Goal: Task Accomplishment & Management: Manage account settings

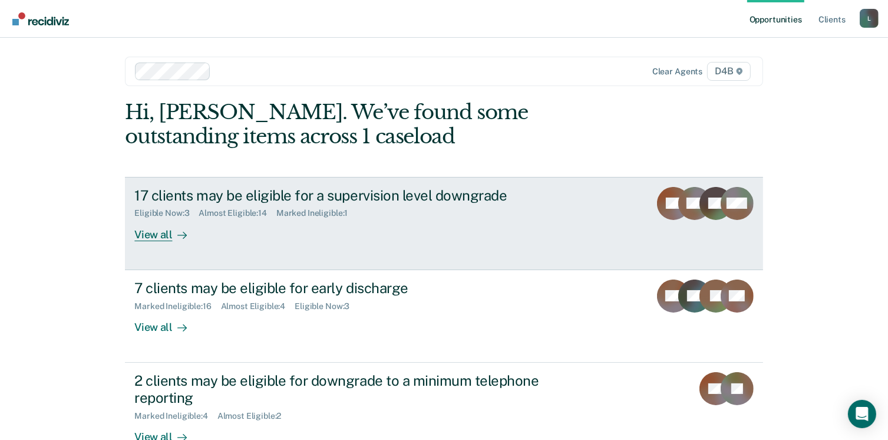
click at [141, 237] on div "View all" at bounding box center [167, 229] width 66 height 23
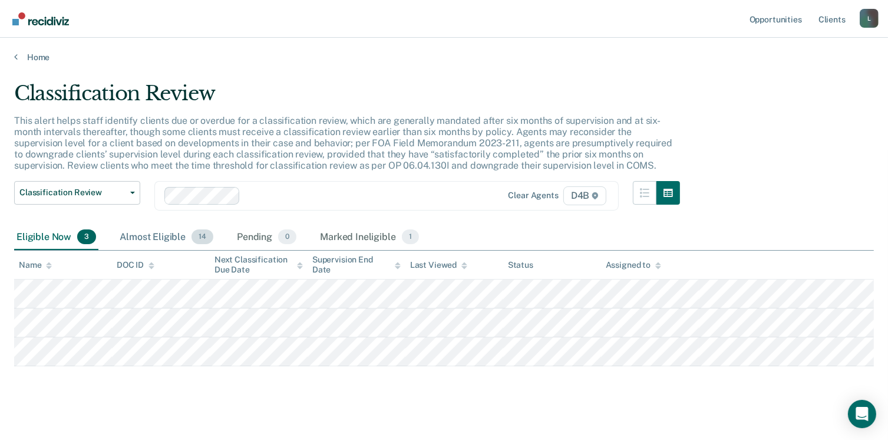
scroll to position [9, 0]
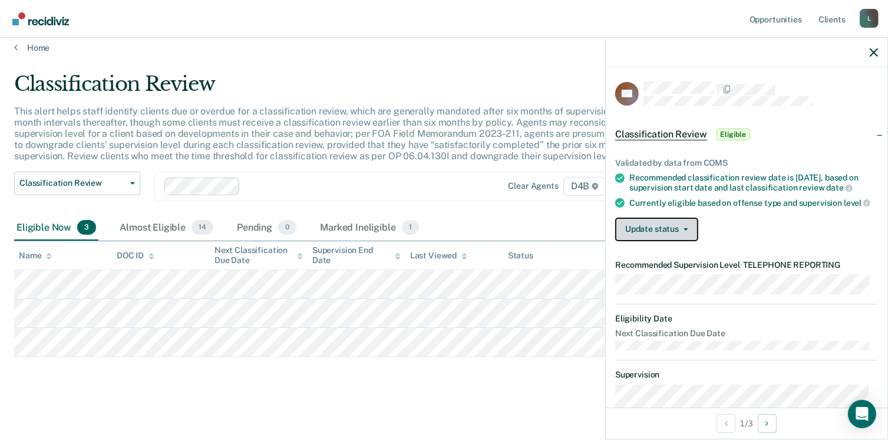
click at [648, 239] on button "Update status" at bounding box center [656, 229] width 83 height 24
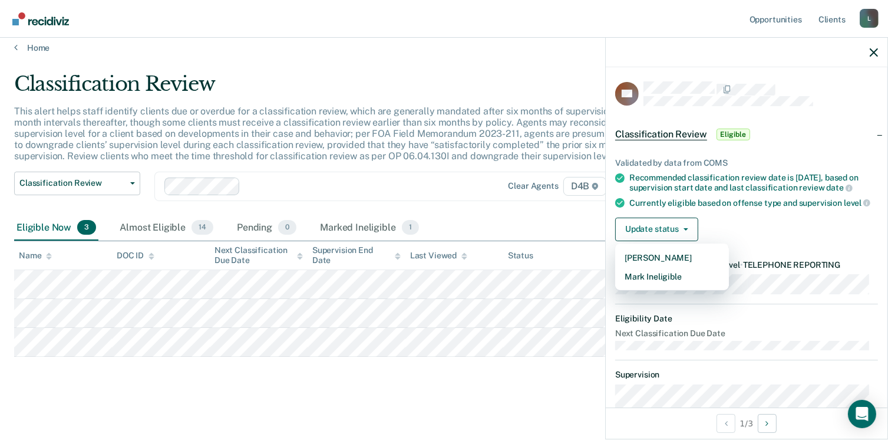
click at [774, 227] on div "Update status [PERSON_NAME] Mark Ineligible" at bounding box center [746, 229] width 263 height 24
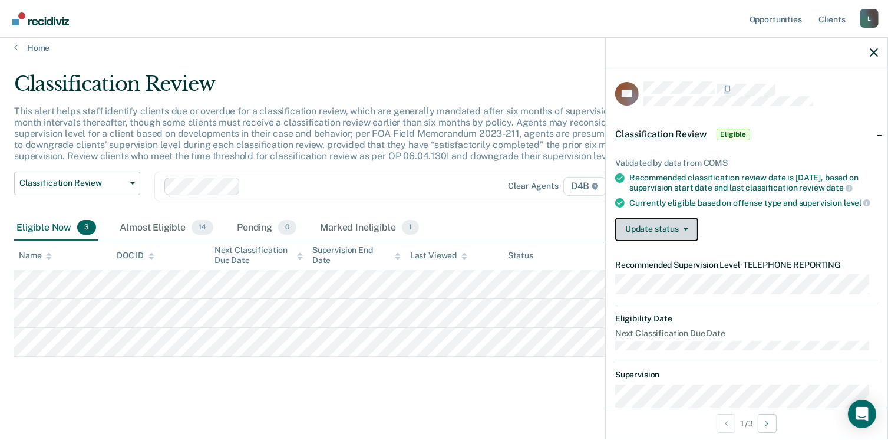
click at [672, 240] on button "Update status" at bounding box center [656, 229] width 83 height 24
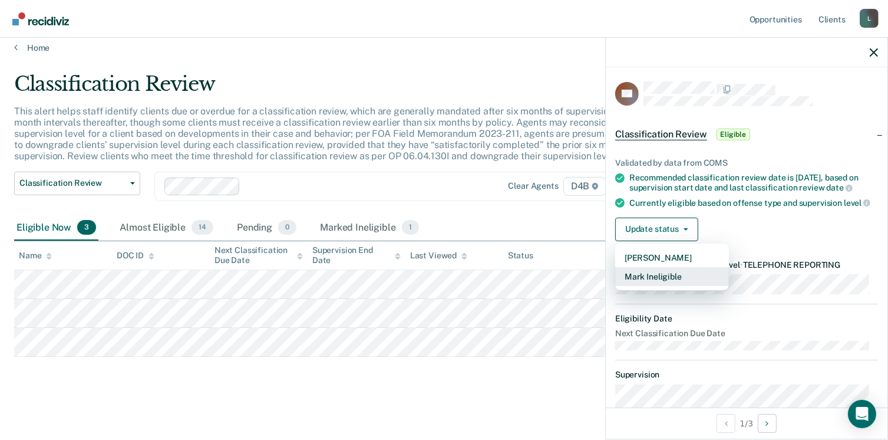
click at [658, 280] on button "Mark Ineligible" at bounding box center [672, 276] width 114 height 19
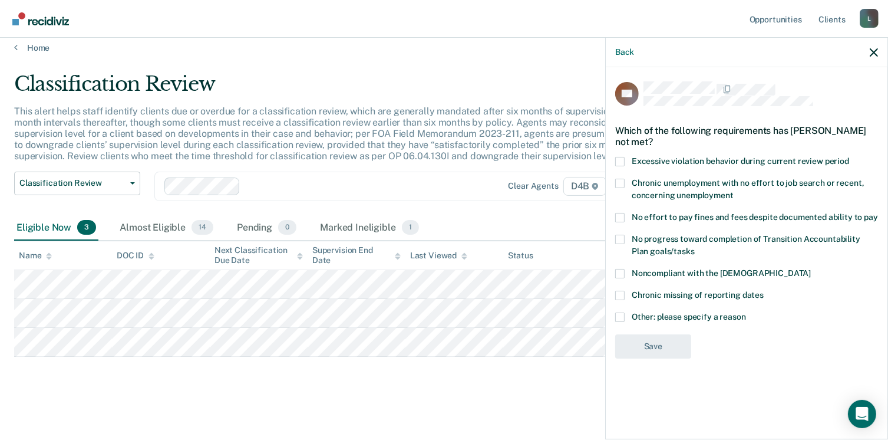
click at [625, 319] on label "Other: please specify a reason" at bounding box center [746, 318] width 263 height 12
click at [746, 312] on input "Other: please specify a reason" at bounding box center [746, 312] width 0 height 0
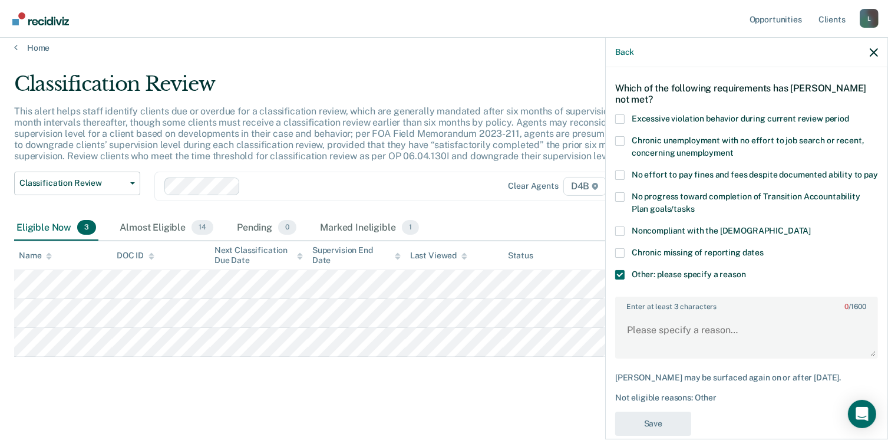
scroll to position [42, 0]
click at [642, 349] on textarea "Enter at least 3 characters 0 / 1600" at bounding box center [746, 335] width 260 height 44
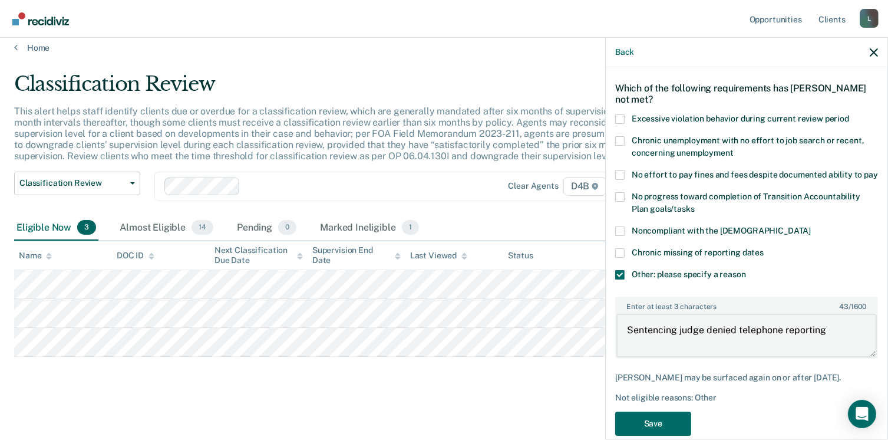
scroll to position [72, 0]
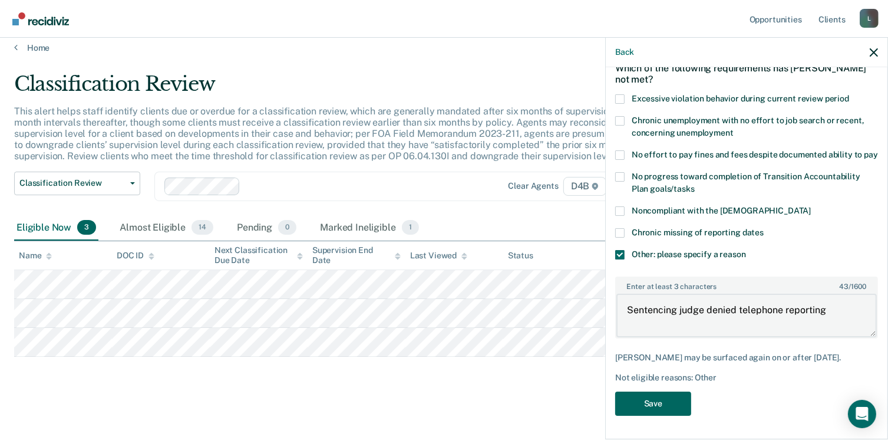
type textarea "Sentencing judge denied telephone reporting"
click at [666, 402] on button "Save" at bounding box center [653, 403] width 76 height 24
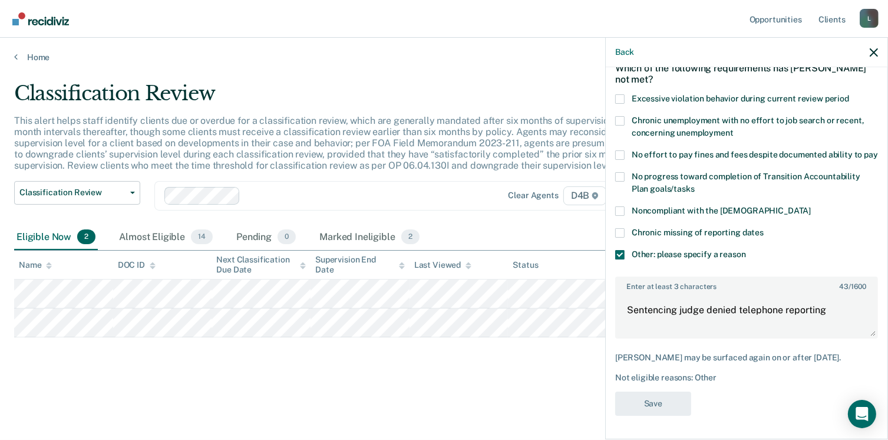
scroll to position [0, 0]
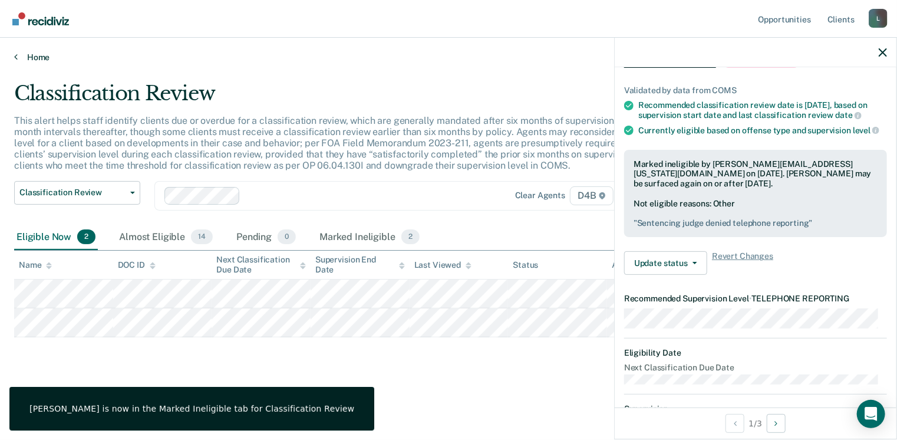
click at [35, 60] on link "Home" at bounding box center [448, 57] width 869 height 11
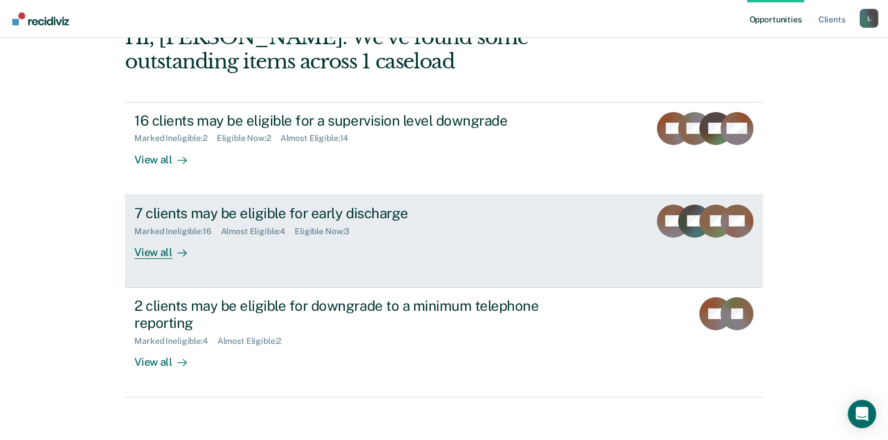
scroll to position [78, 0]
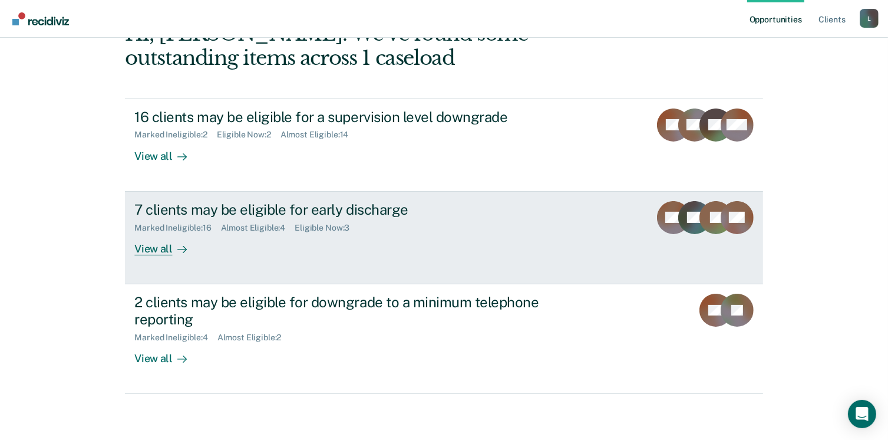
click at [158, 251] on div "View all" at bounding box center [167, 243] width 66 height 23
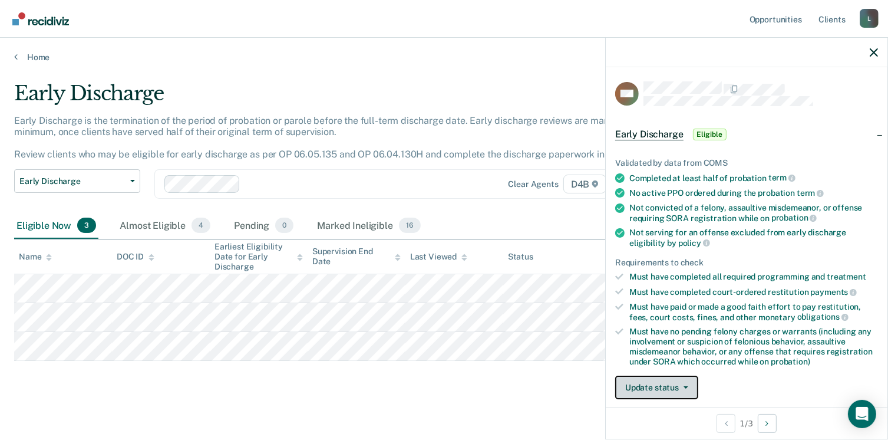
click at [676, 383] on button "Update status" at bounding box center [656, 387] width 83 height 24
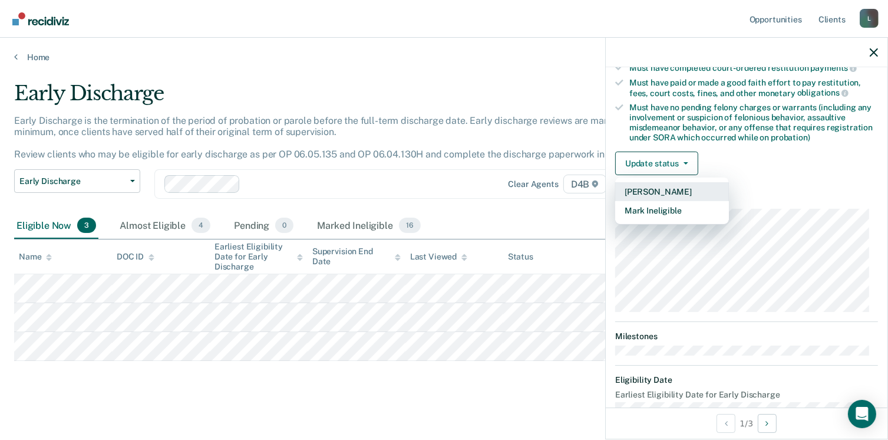
scroll to position [226, 0]
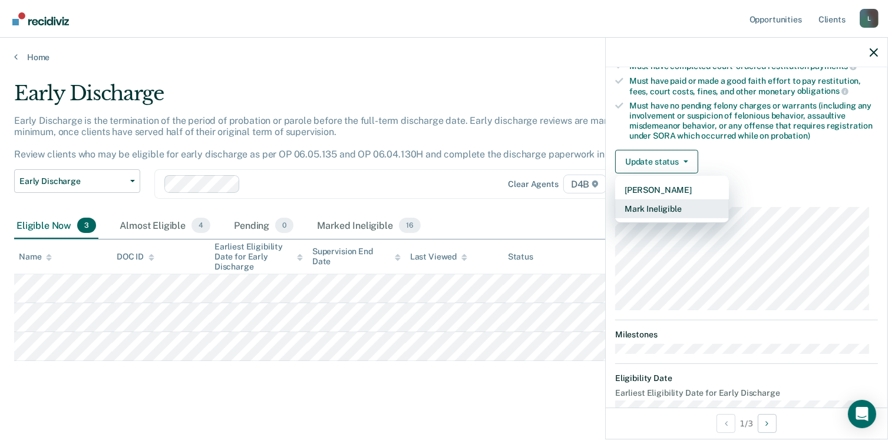
click at [658, 206] on button "Mark Ineligible" at bounding box center [672, 208] width 114 height 19
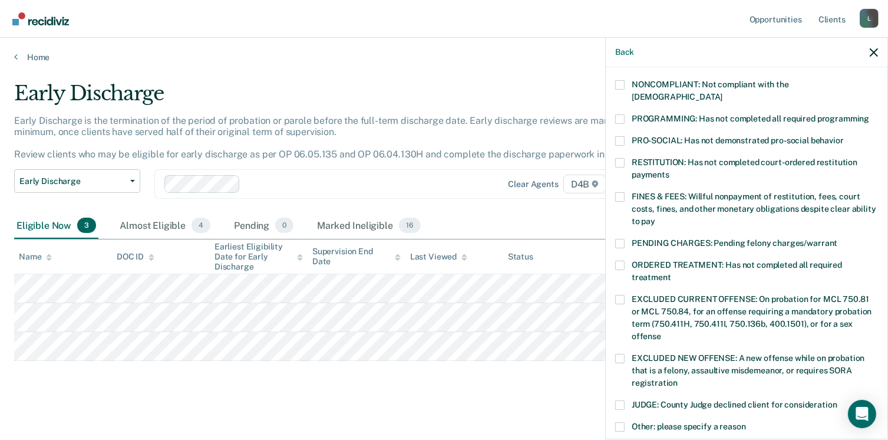
click at [618, 192] on span at bounding box center [619, 196] width 9 height 9
click at [655, 217] on input "FINES & FEES: Willful nonpayment of restitution, fees, court costs, fines, and …" at bounding box center [655, 217] width 0 height 0
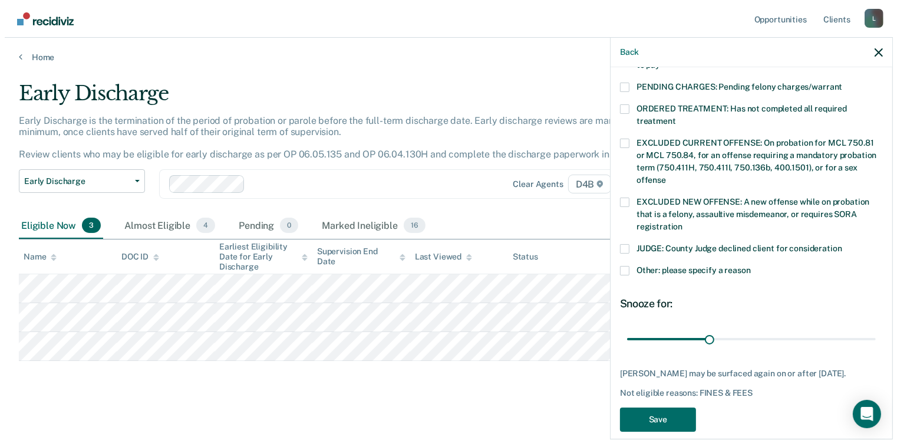
scroll to position [394, 0]
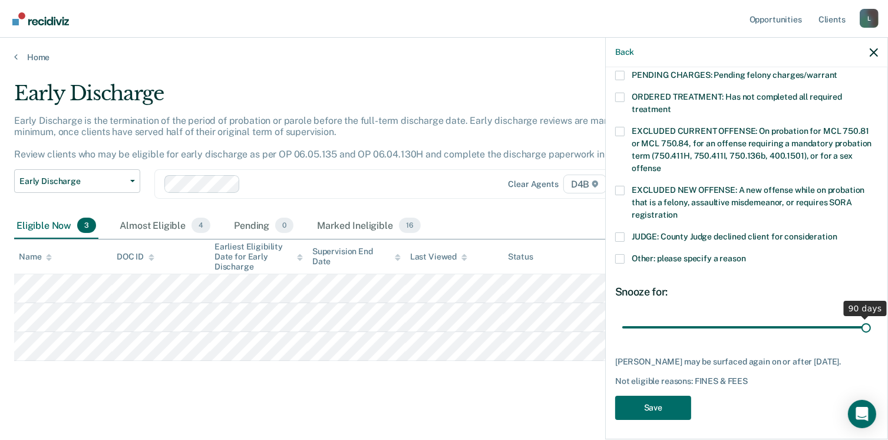
drag, startPoint x: 705, startPoint y: 315, endPoint x: 874, endPoint y: 303, distance: 170.1
type input "90"
click at [871, 317] on input "range" at bounding box center [746, 327] width 249 height 21
click at [640, 401] on button "Save" at bounding box center [653, 407] width 76 height 24
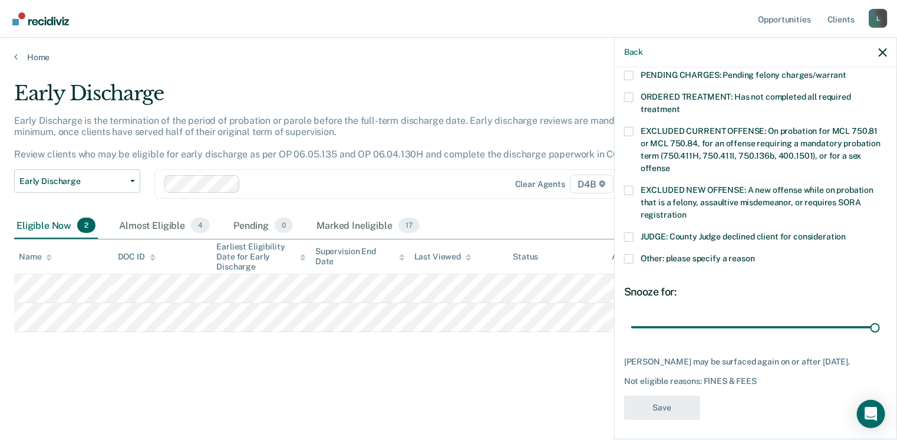
click at [346, 371] on div "Early Discharge Early Discharge is the termination of the period of probation o…" at bounding box center [448, 235] width 869 height 308
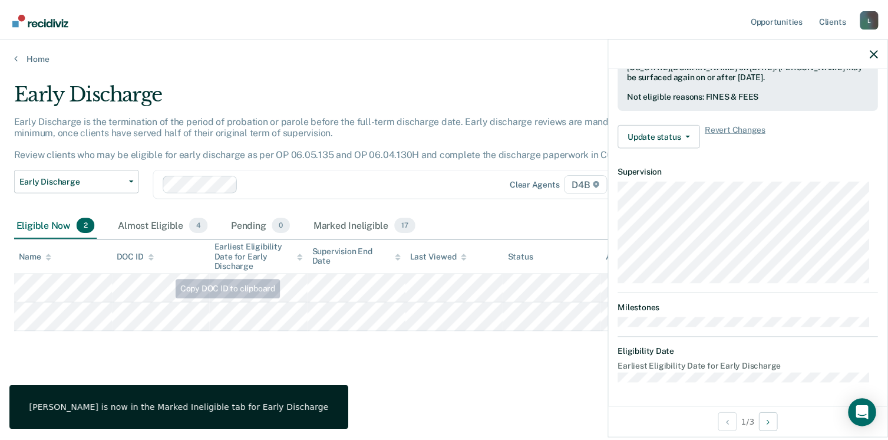
scroll to position [335, 0]
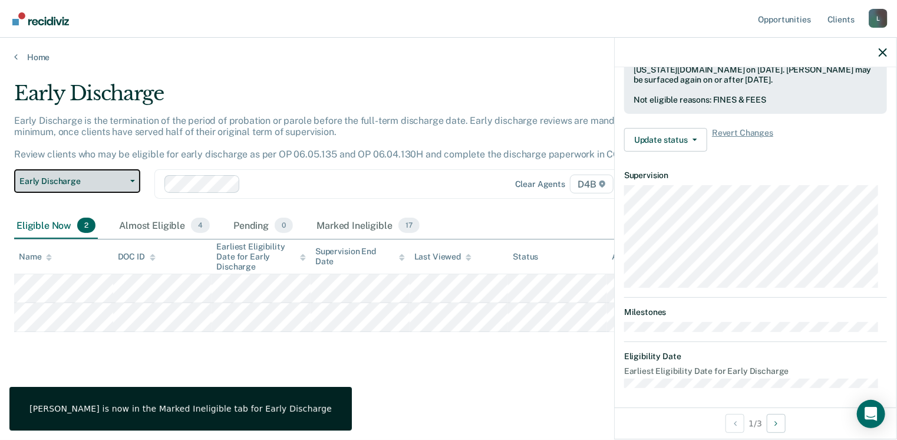
click at [65, 188] on button "Early Discharge" at bounding box center [77, 181] width 126 height 24
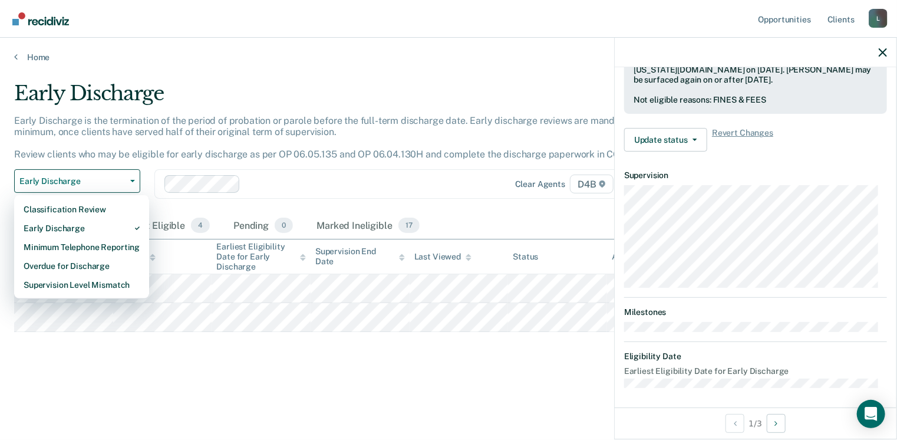
click at [227, 137] on div "Early Discharge is the termination of the period of probation or parole before …" at bounding box center [350, 142] width 673 height 55
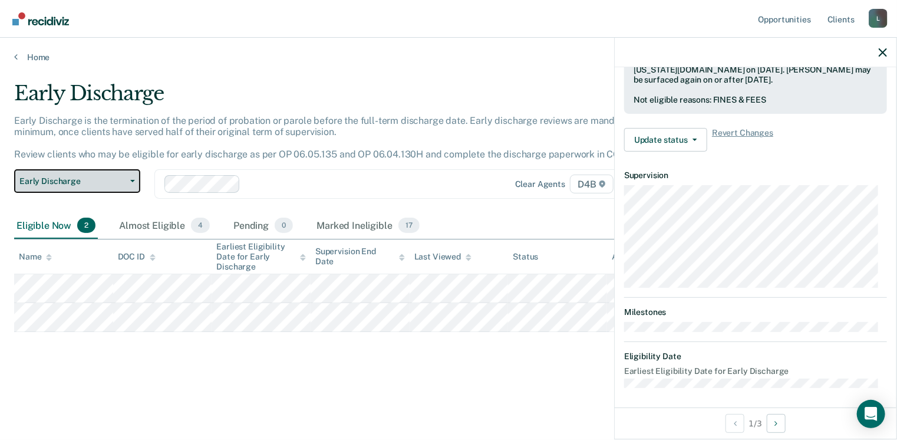
click at [100, 179] on span "Early Discharge" at bounding box center [72, 181] width 106 height 10
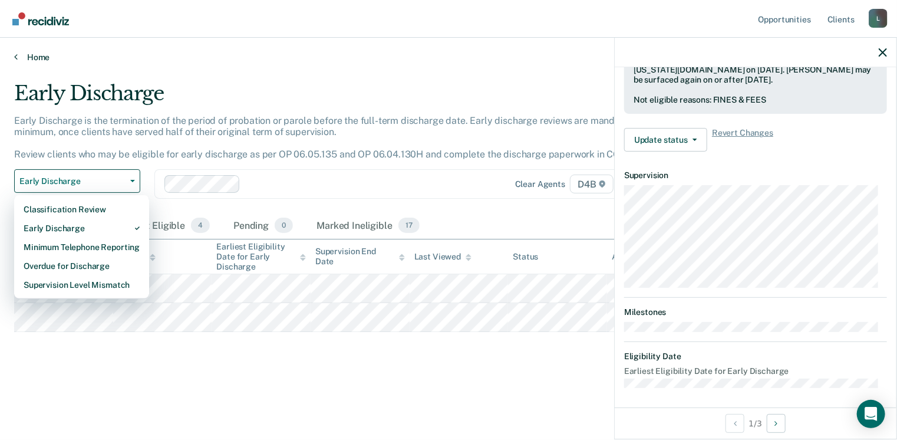
click at [31, 57] on link "Home" at bounding box center [448, 57] width 869 height 11
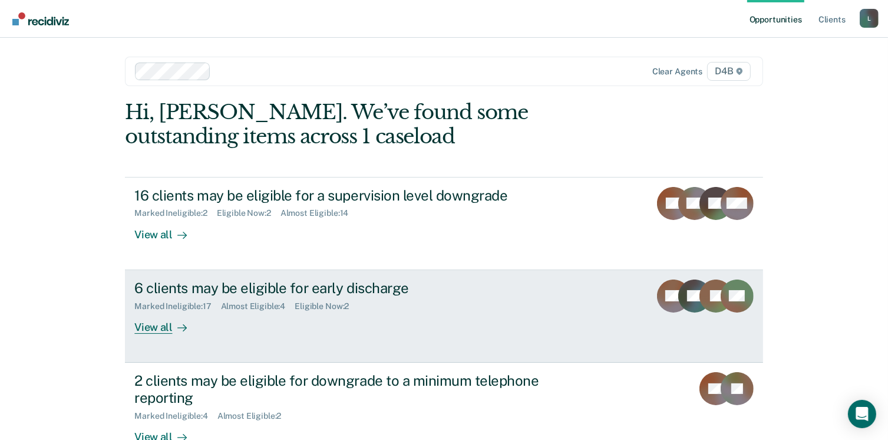
scroll to position [78, 0]
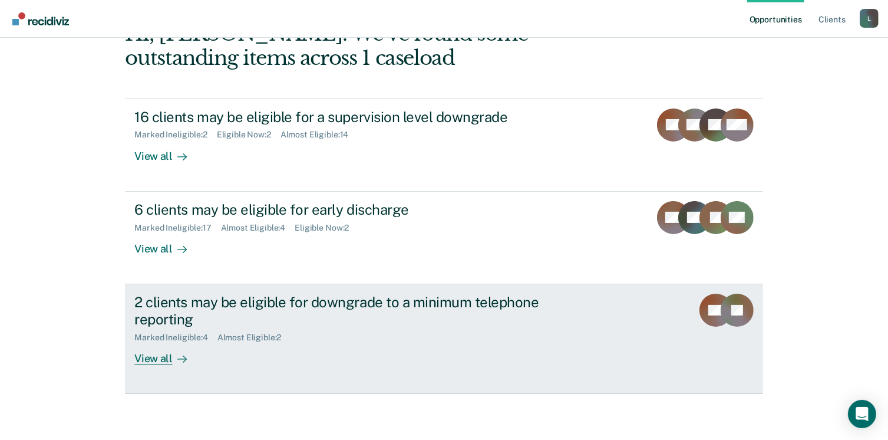
click at [158, 356] on div "View all" at bounding box center [167, 353] width 66 height 23
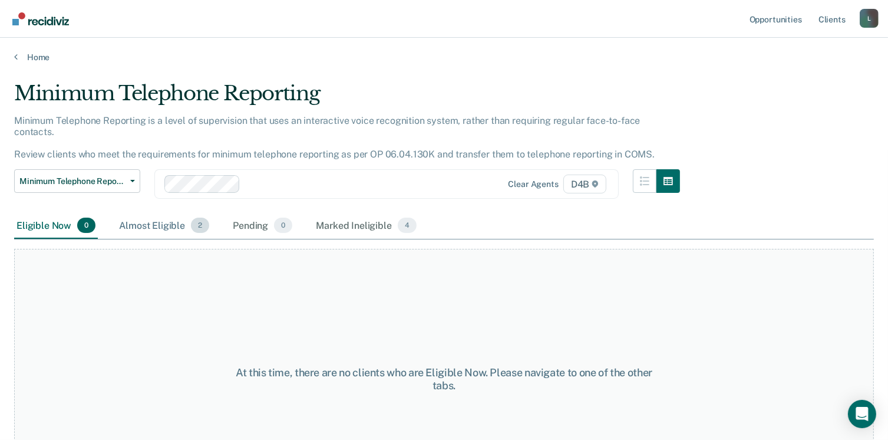
click at [156, 213] on div "Almost Eligible 2" at bounding box center [164, 226] width 95 height 26
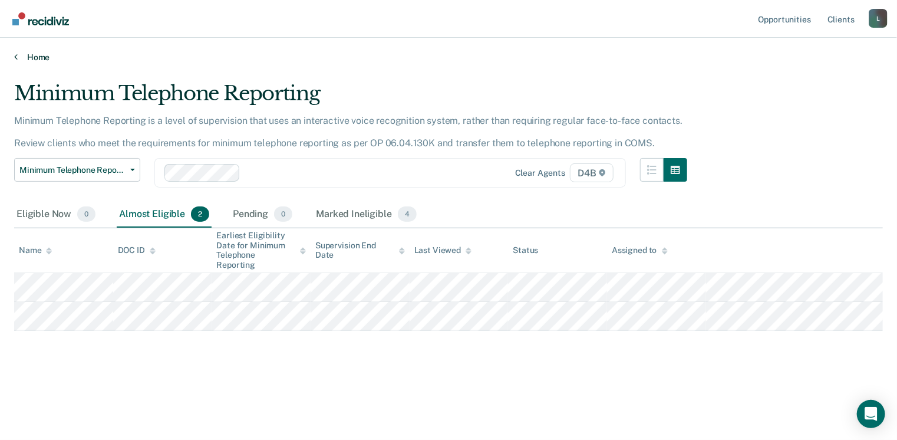
click at [33, 52] on link "Home" at bounding box center [448, 57] width 869 height 11
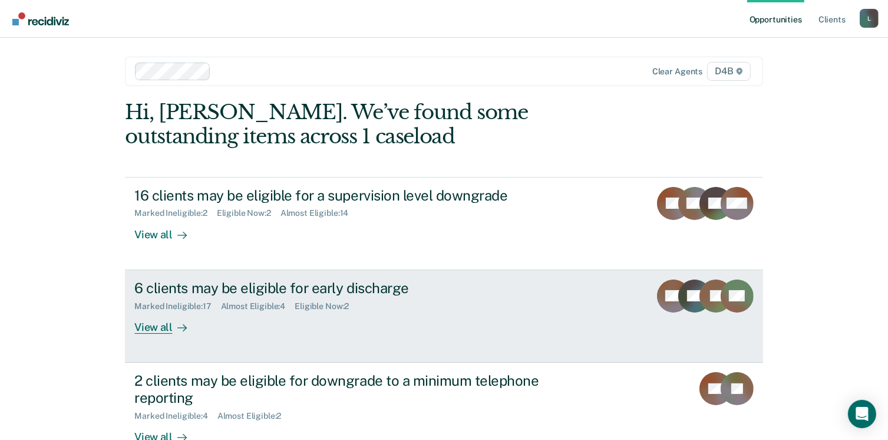
scroll to position [78, 0]
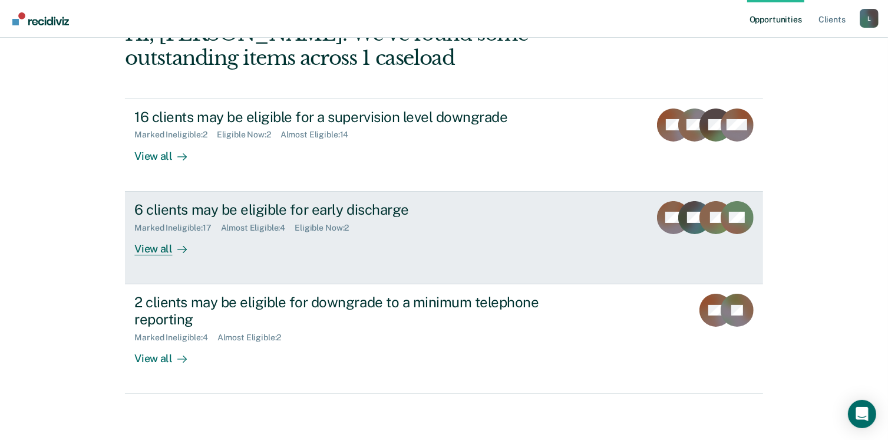
click at [163, 247] on div "View all" at bounding box center [167, 243] width 66 height 23
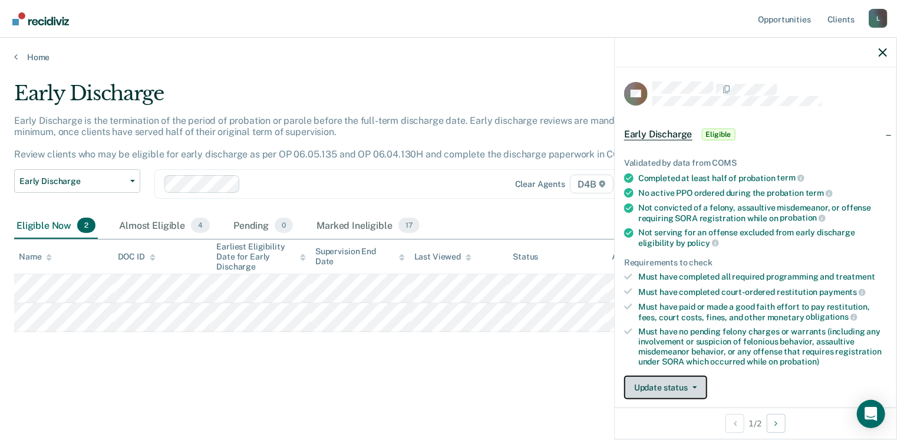
click at [661, 381] on button "Update status" at bounding box center [665, 387] width 83 height 24
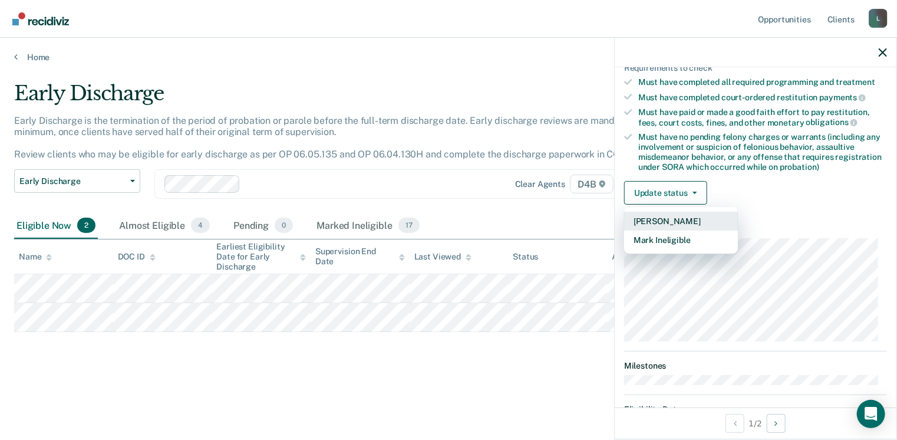
scroll to position [198, 0]
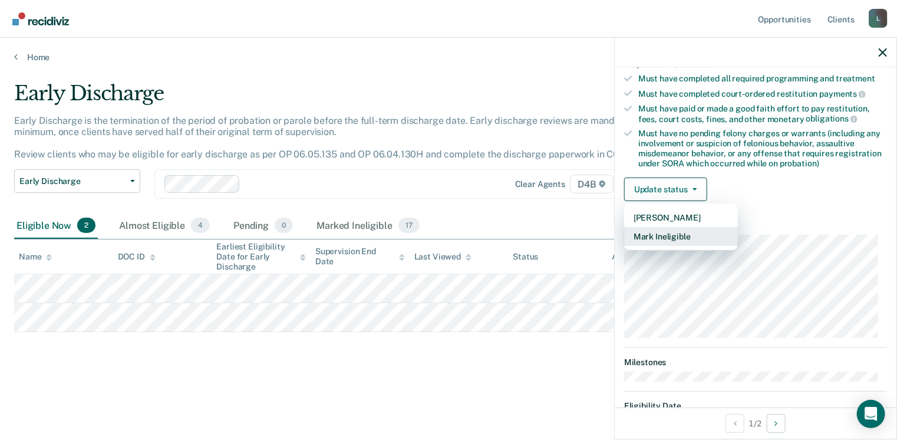
click at [656, 237] on button "Mark Ineligible" at bounding box center [681, 236] width 114 height 19
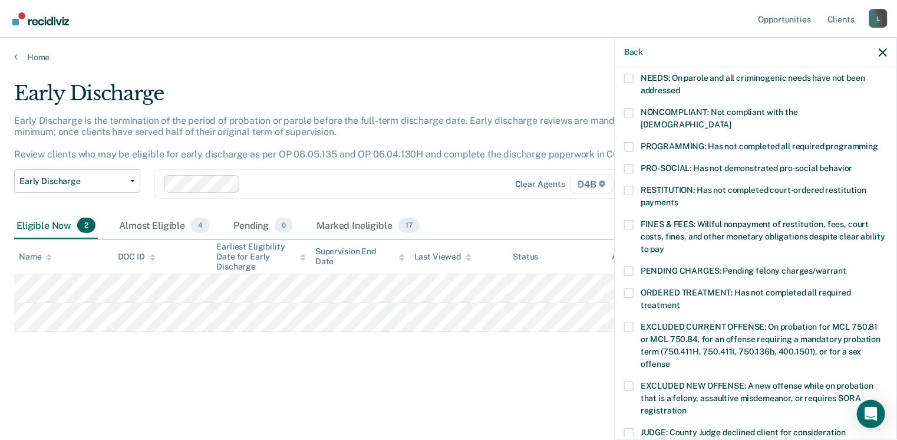
click at [633, 220] on span at bounding box center [628, 224] width 9 height 9
click at [664, 245] on input "FINES & FEES: Willful nonpayment of restitution, fees, court costs, fines, and …" at bounding box center [664, 245] width 0 height 0
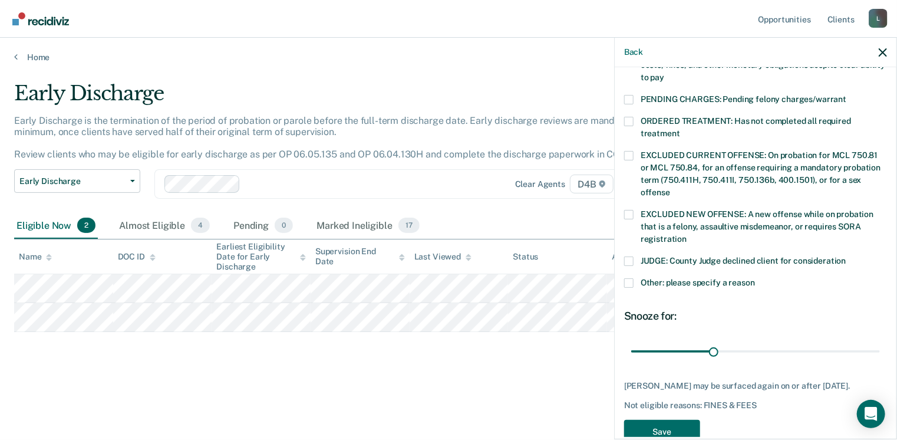
scroll to position [384, 0]
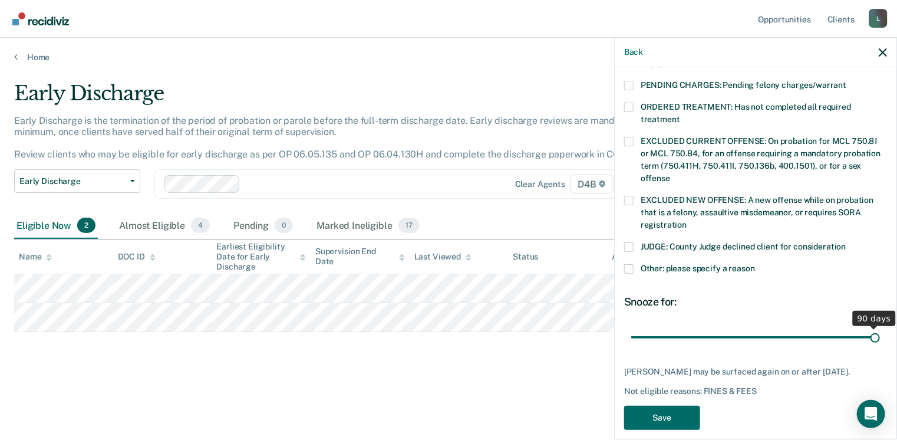
drag, startPoint x: 712, startPoint y: 323, endPoint x: 890, endPoint y: 326, distance: 177.4
type input "90"
click at [880, 327] on input "range" at bounding box center [755, 337] width 249 height 21
click at [660, 405] on button "Save" at bounding box center [662, 417] width 76 height 24
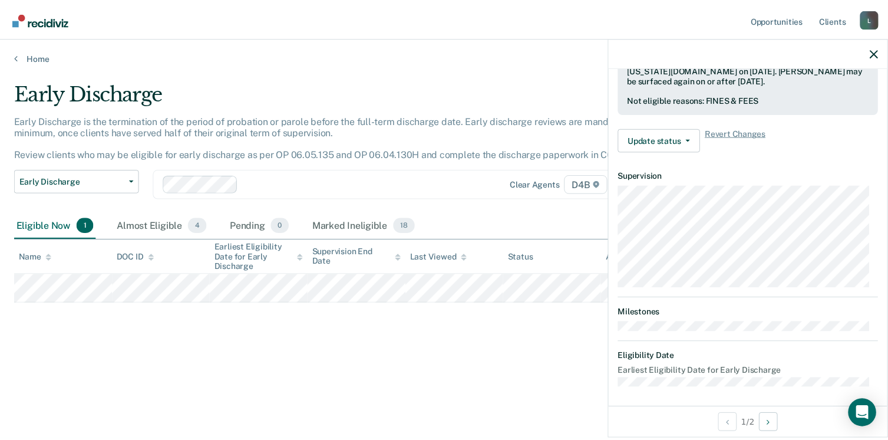
scroll to position [247, 0]
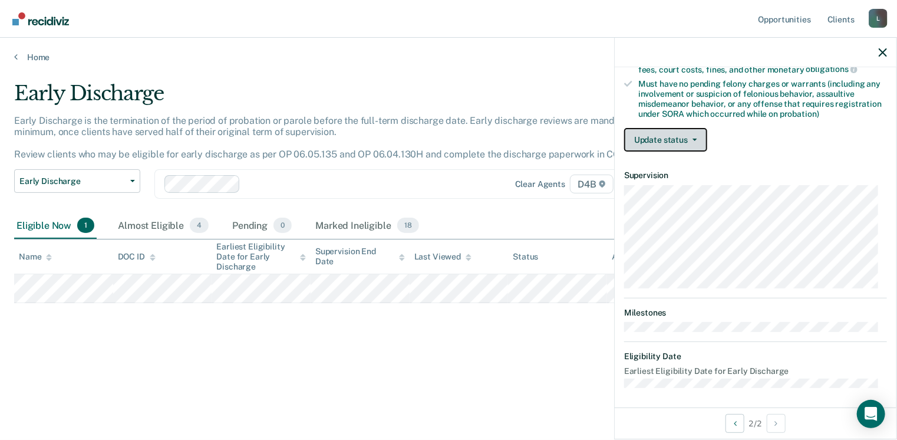
click at [672, 137] on button "Update status" at bounding box center [665, 140] width 83 height 24
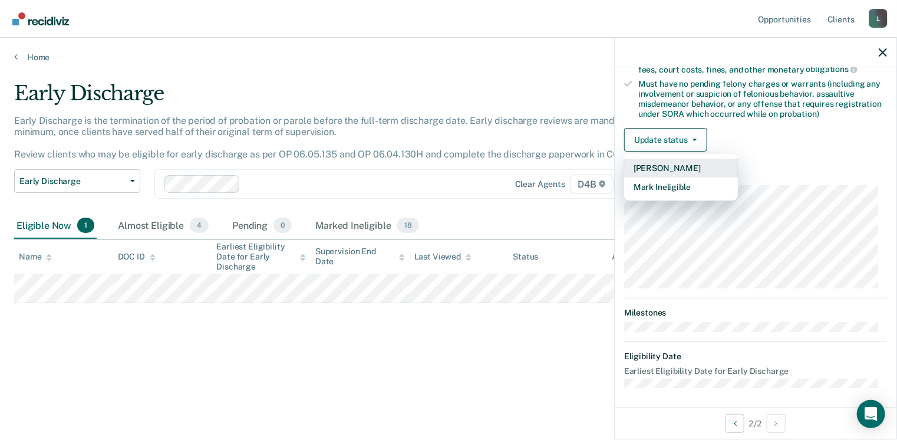
click at [665, 162] on button "[PERSON_NAME]" at bounding box center [681, 168] width 114 height 19
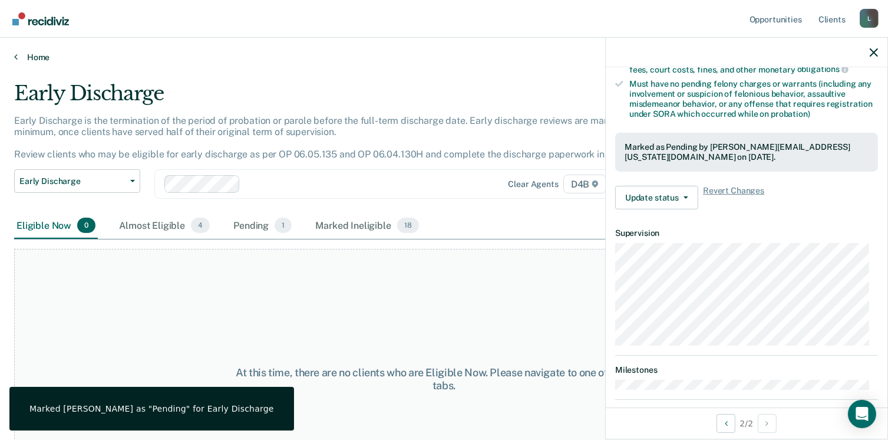
click at [27, 55] on link "Home" at bounding box center [444, 57] width 860 height 11
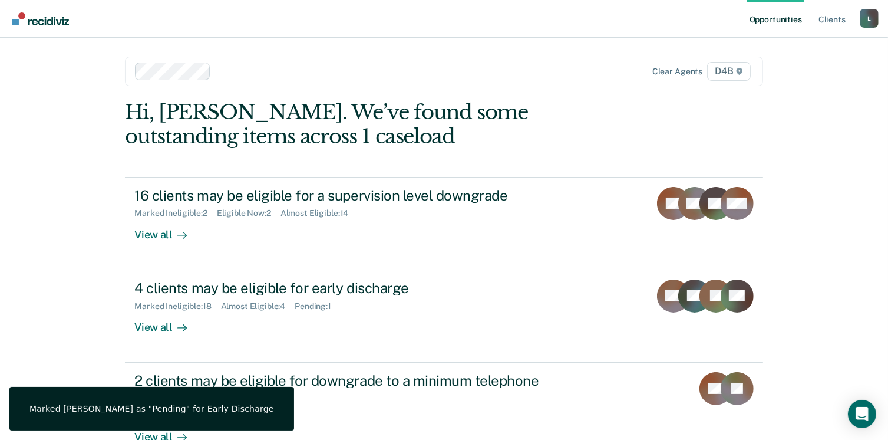
scroll to position [78, 0]
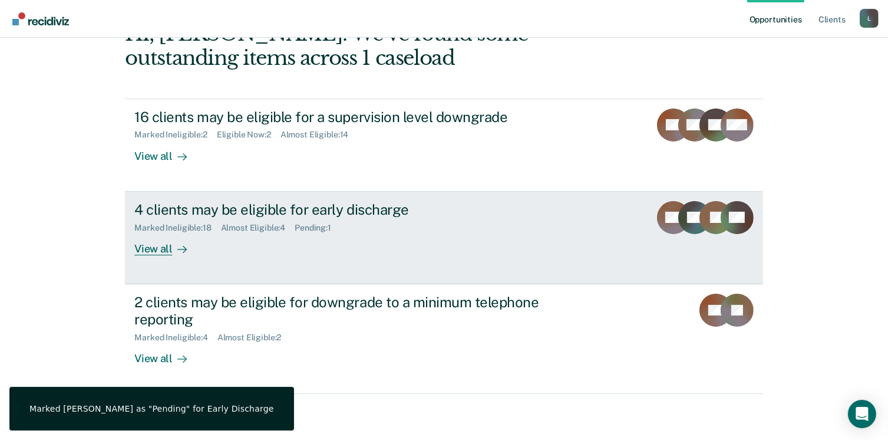
click at [257, 219] on div "Marked Ineligible : 18 Almost Eligible : 4 Pending : 1" at bounding box center [341, 225] width 414 height 15
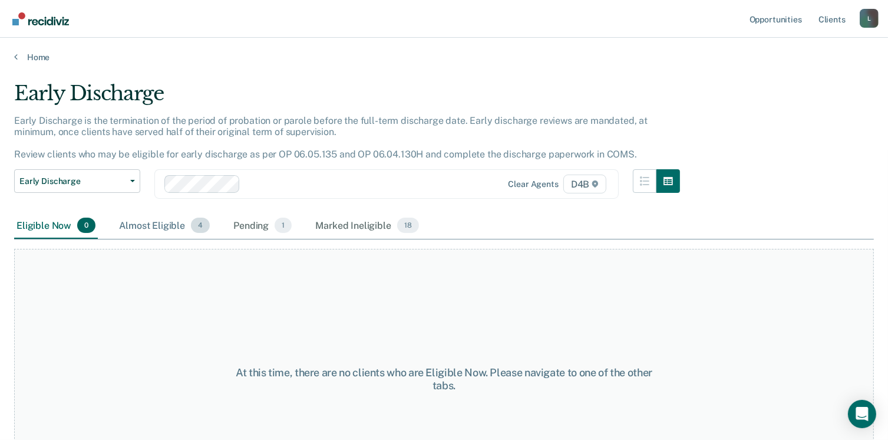
click at [163, 225] on div "Almost Eligible 4" at bounding box center [164, 226] width 95 height 26
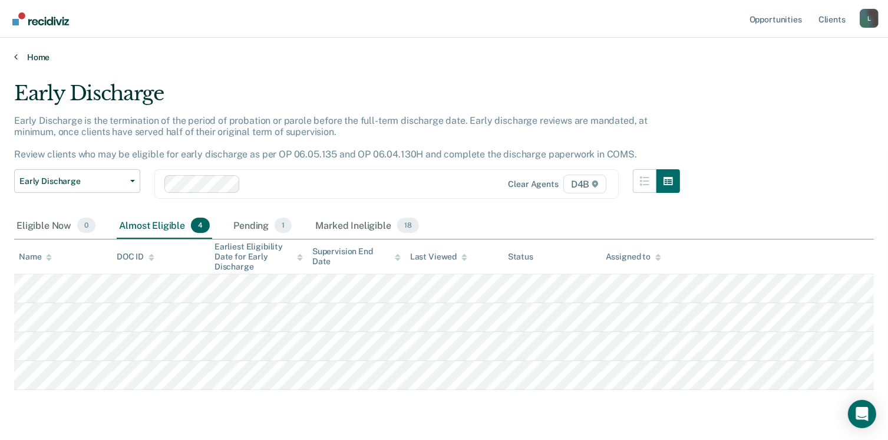
click at [38, 56] on link "Home" at bounding box center [444, 57] width 860 height 11
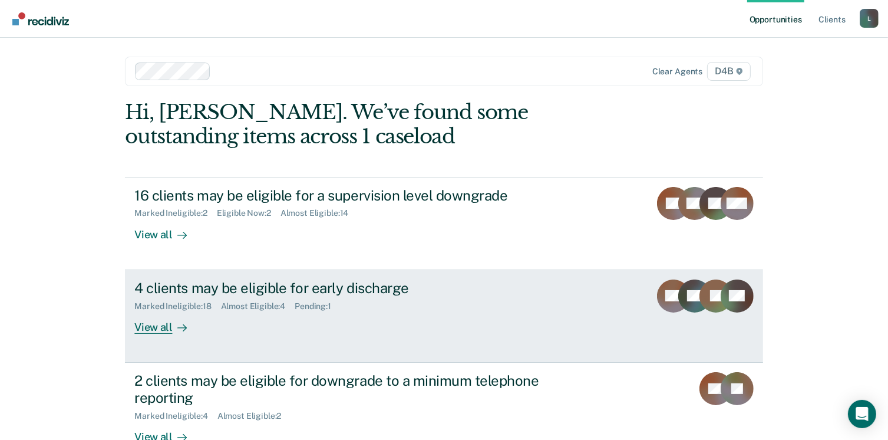
scroll to position [78, 0]
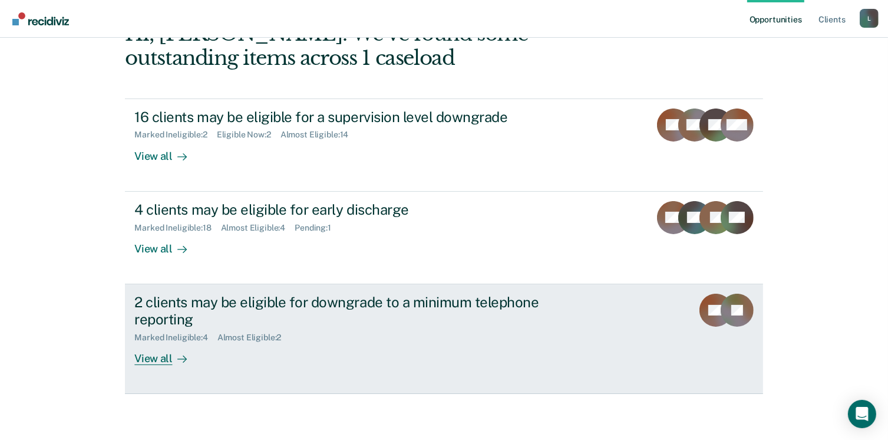
click at [153, 357] on div "View all" at bounding box center [167, 353] width 66 height 23
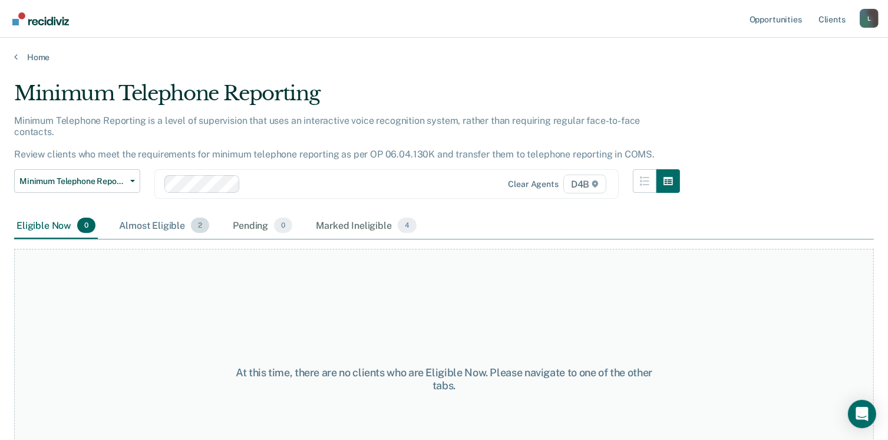
click at [165, 213] on div "Almost Eligible 2" at bounding box center [164, 226] width 95 height 26
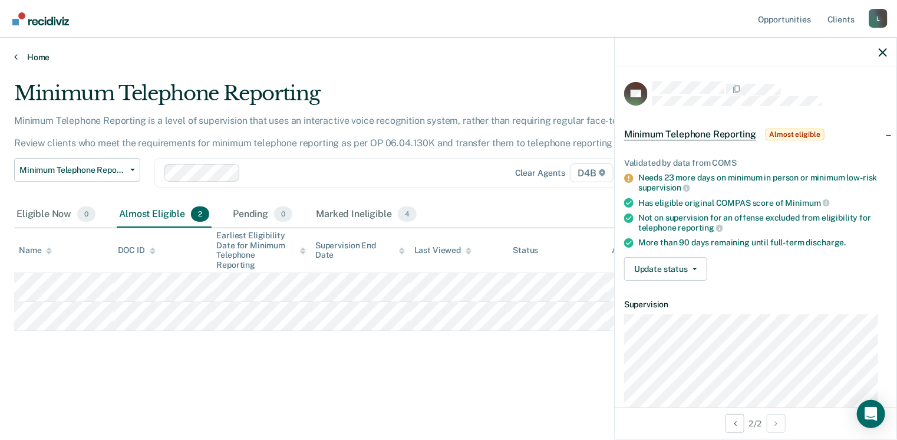
click at [27, 55] on link "Home" at bounding box center [448, 57] width 869 height 11
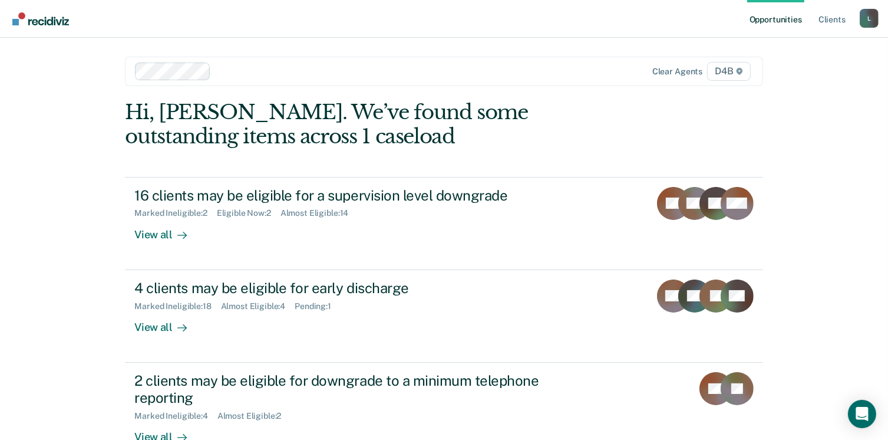
scroll to position [78, 0]
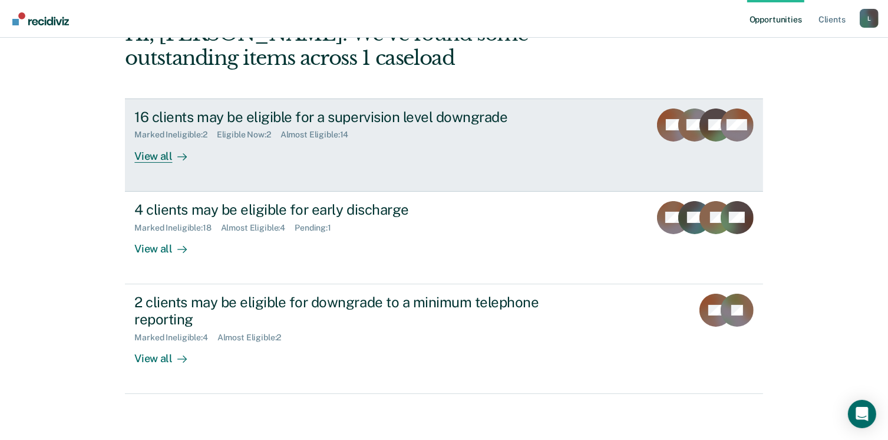
click at [243, 134] on div "Eligible Now : 2" at bounding box center [249, 135] width 64 height 10
